Goal: Task Accomplishment & Management: Complete application form

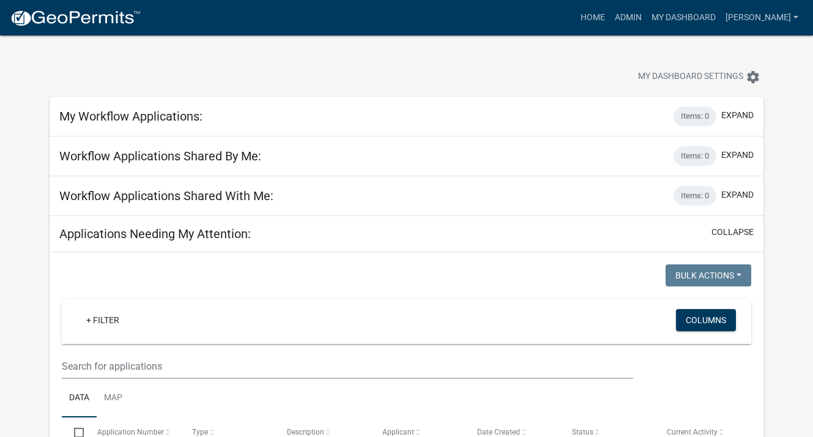
select select "3: 100"
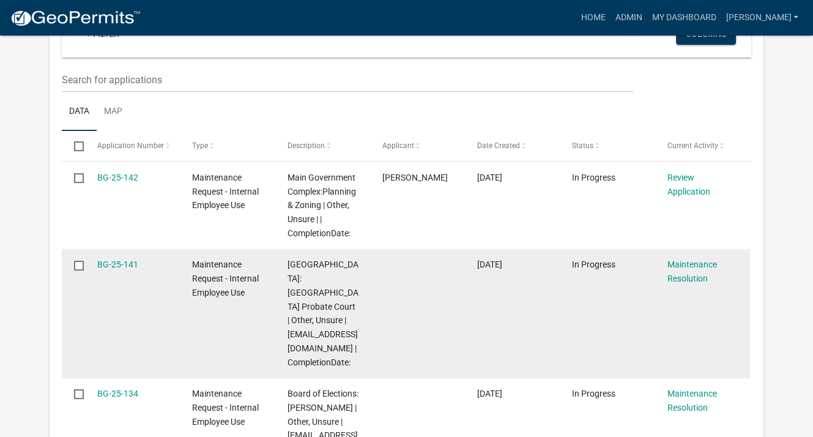
scroll to position [306, 0]
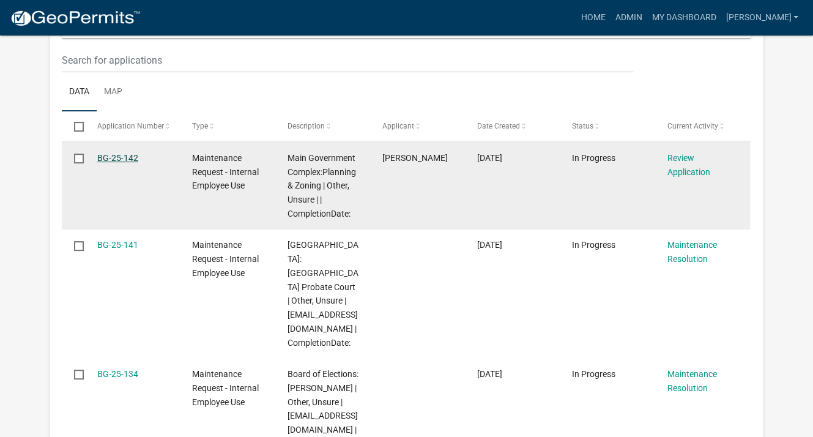
click at [130, 155] on link "BG-25-142" at bounding box center [117, 158] width 41 height 10
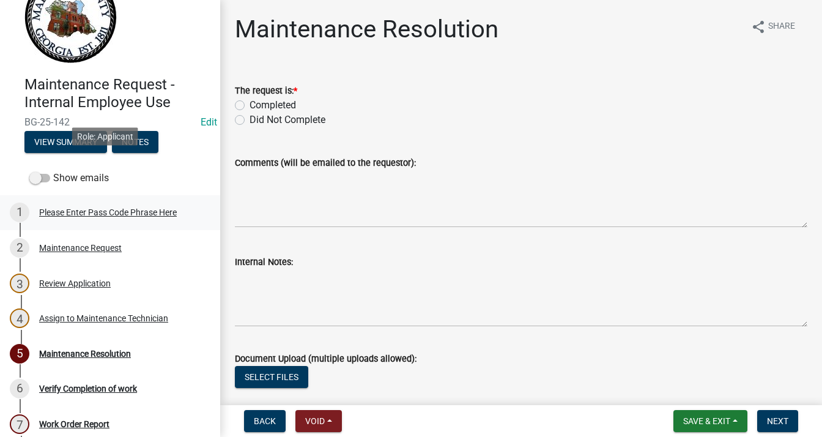
scroll to position [86, 0]
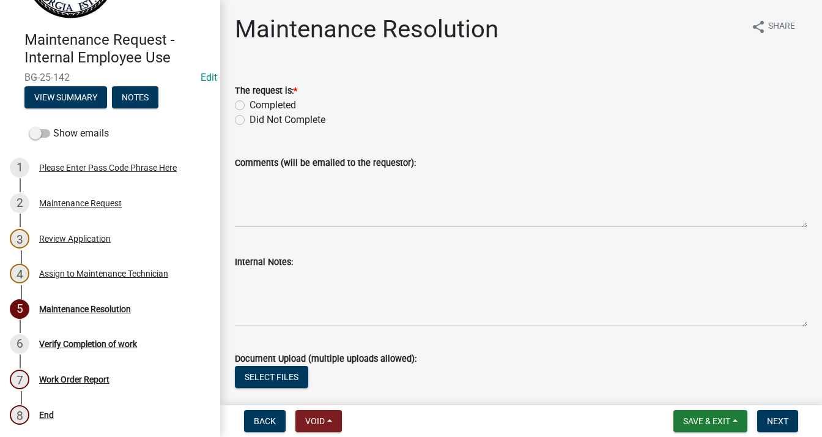
click at [93, 239] on div "Review Application" at bounding box center [75, 238] width 72 height 9
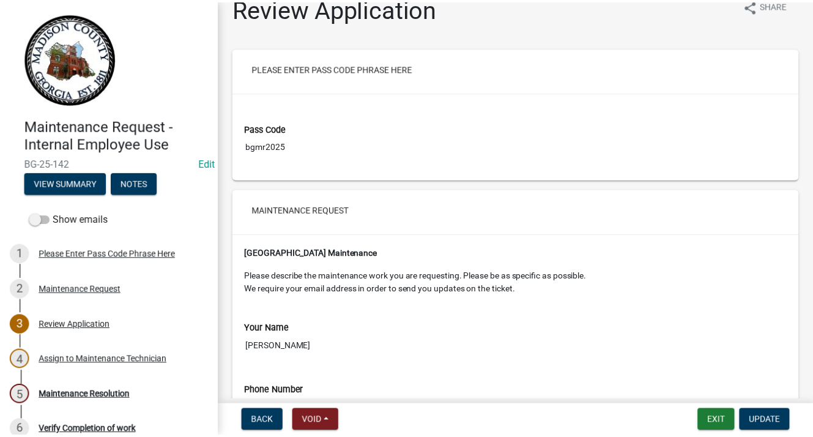
scroll to position [0, 0]
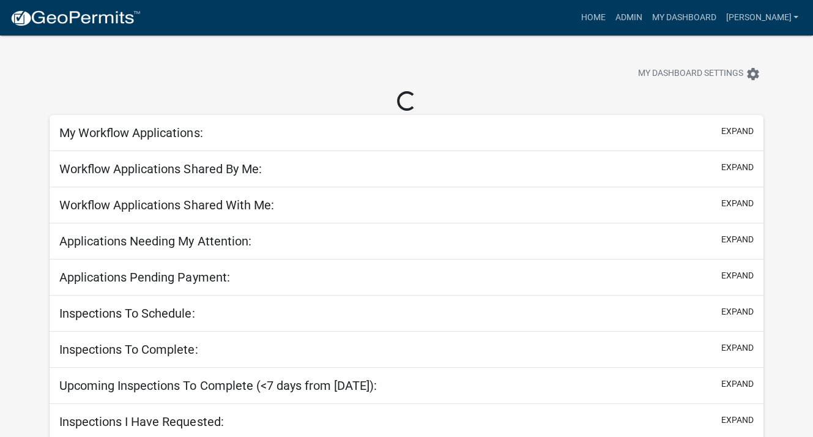
scroll to position [76, 0]
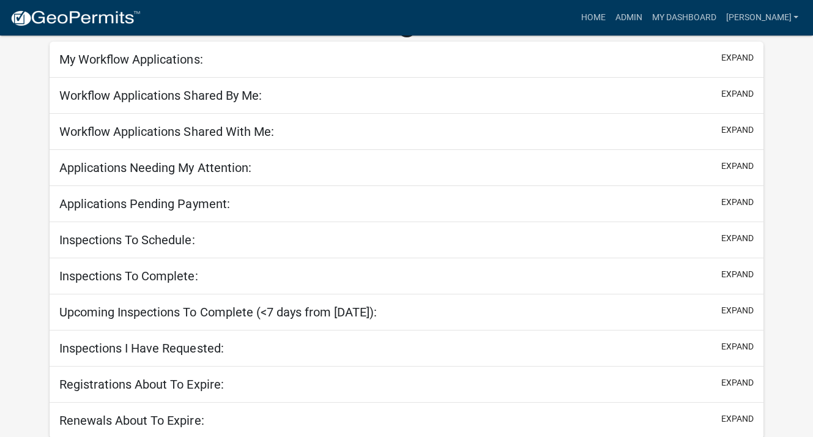
select select "3: 100"
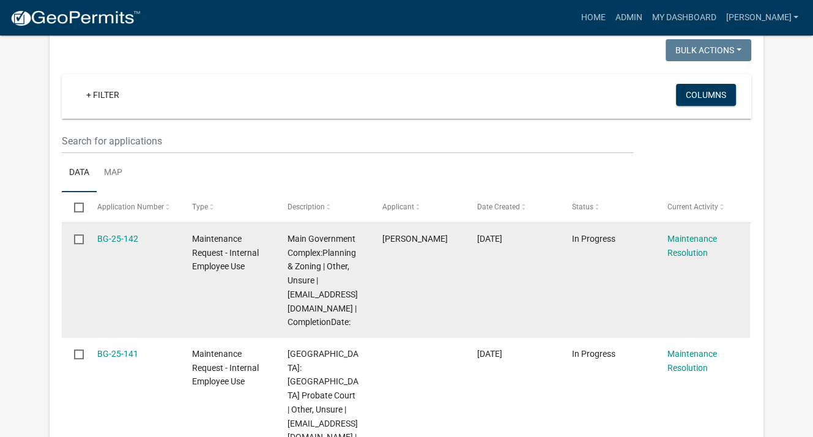
scroll to position [321, 0]
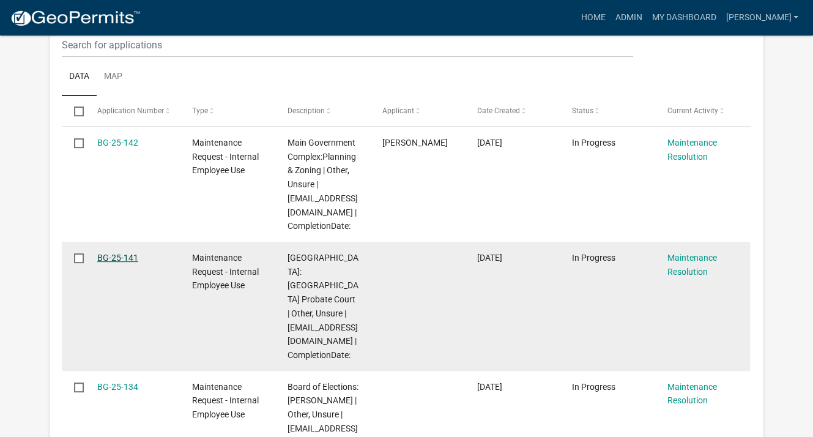
click at [133, 257] on link "BG-25-141" at bounding box center [117, 258] width 41 height 10
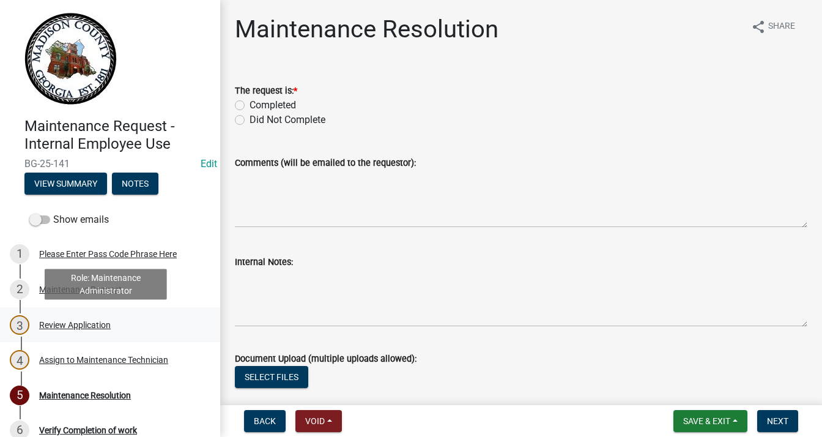
click at [83, 326] on div "Review Application" at bounding box center [75, 324] width 72 height 9
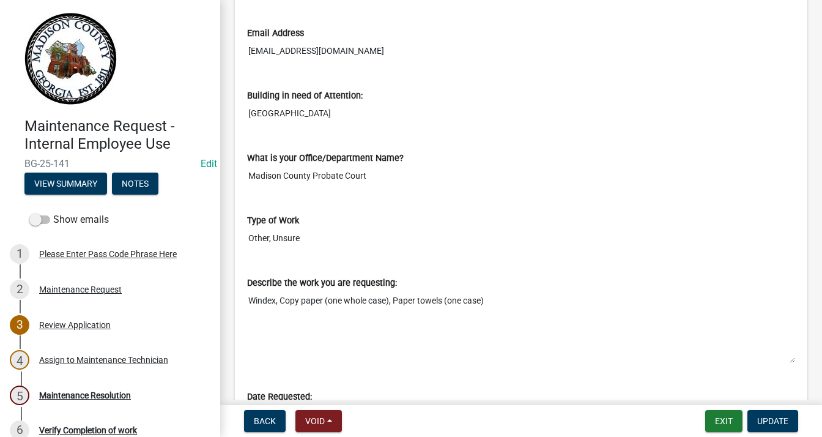
scroll to position [518, 0]
